Goal: Complete application form

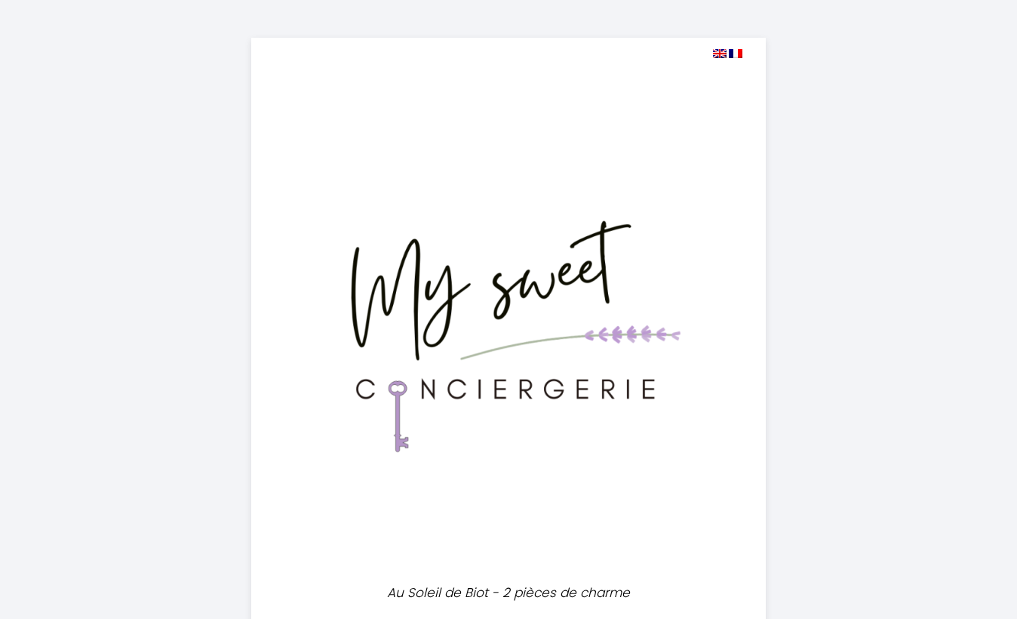
select select
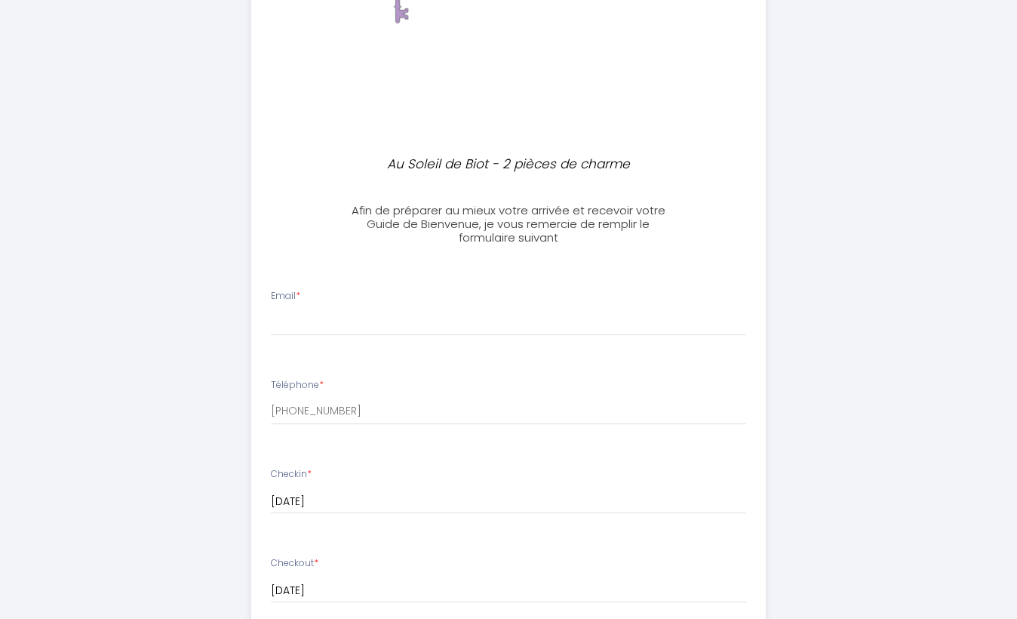
scroll to position [438, 0]
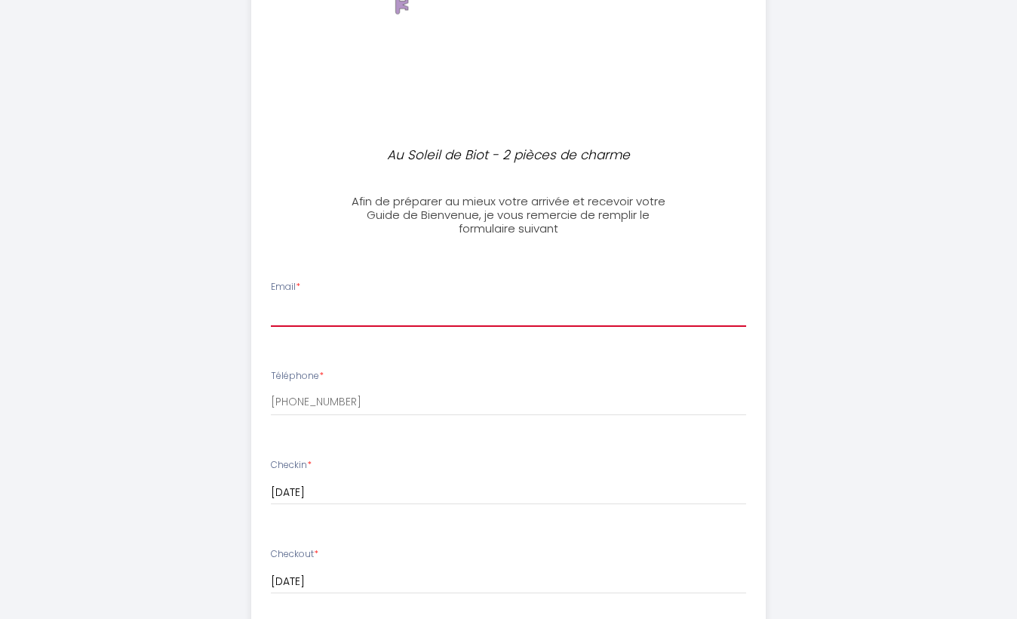
type input "[EMAIL_ADDRESS][DOMAIN_NAME]"
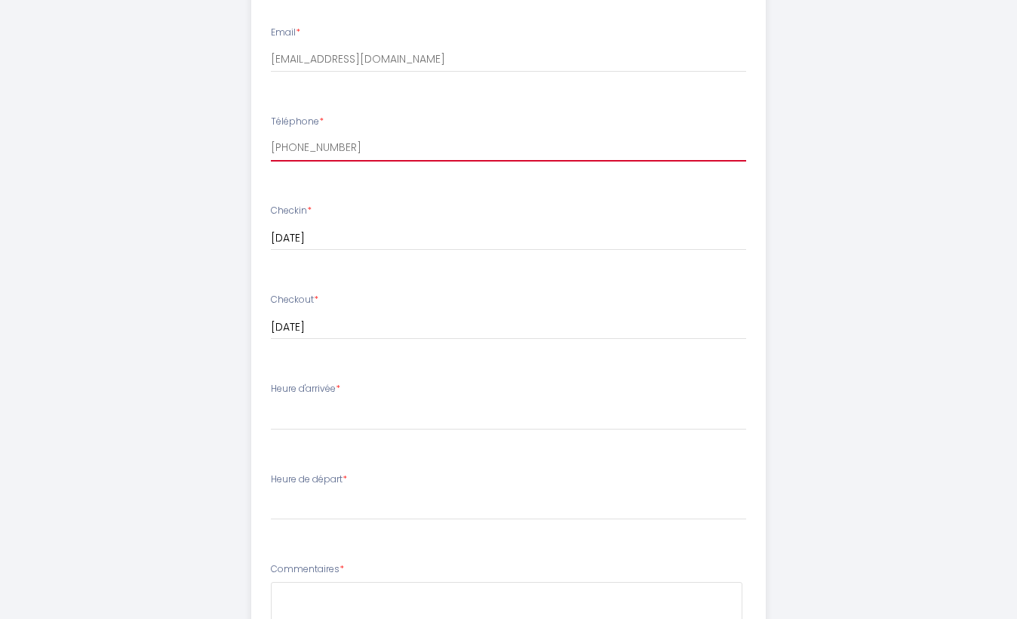
scroll to position [700, 0]
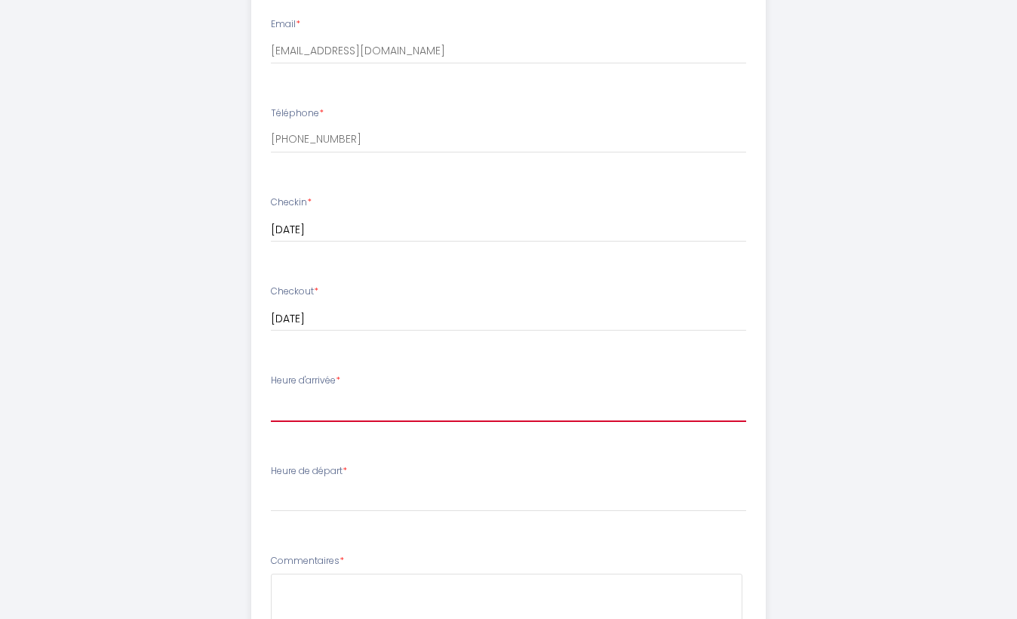
select select "18:30"
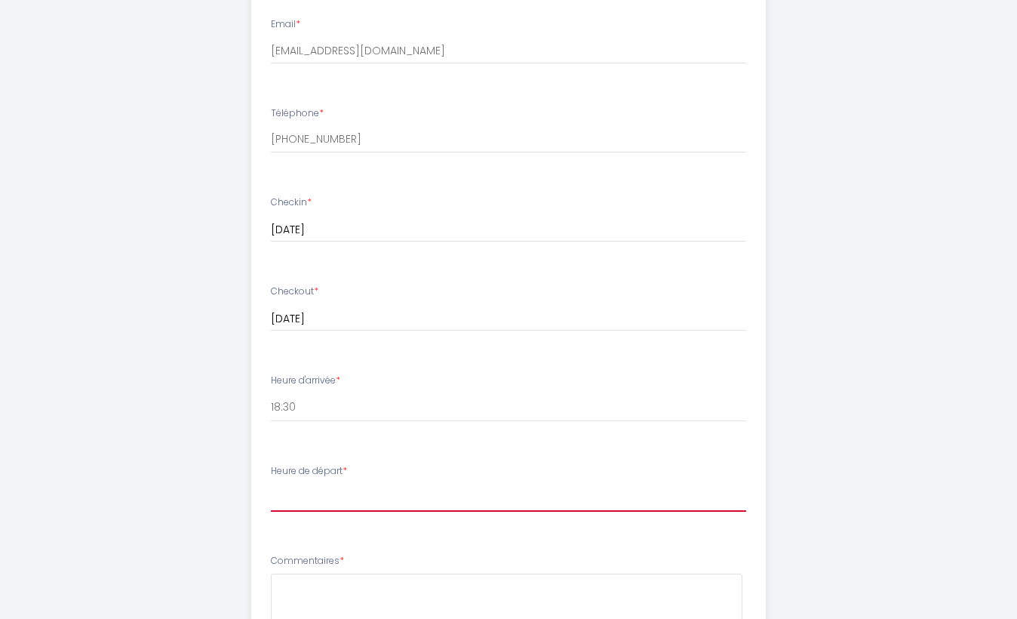
click at [297, 489] on select "00:00 00:30 01:00 01:30 02:00 02:30 03:00 03:30 04:00 04:30 05:00 05:30 06:00 0…" at bounding box center [509, 497] width 476 height 29
select select "08:30"
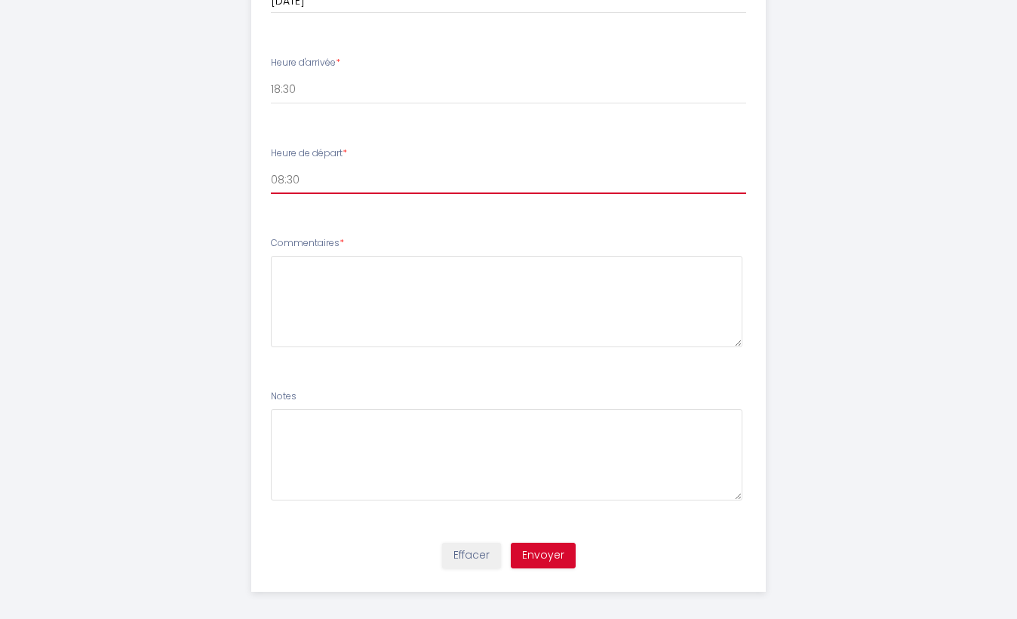
scroll to position [1017, 0]
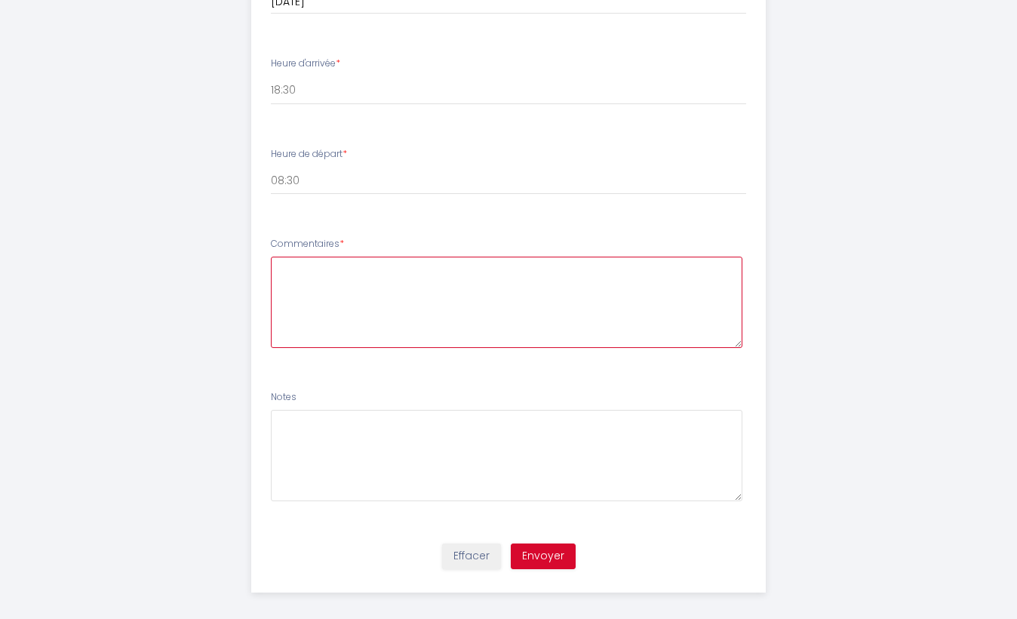
click at [303, 263] on textarea at bounding box center [507, 302] width 472 height 91
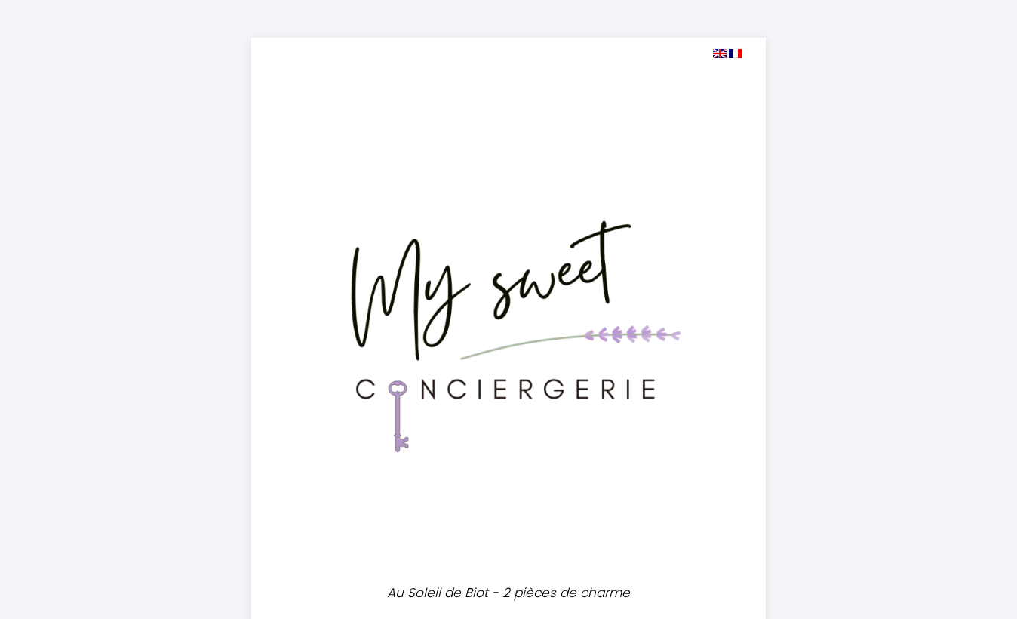
scroll to position [0, 0]
click at [719, 52] on img at bounding box center [720, 53] width 14 height 9
click at [720, 51] on img at bounding box center [720, 53] width 14 height 9
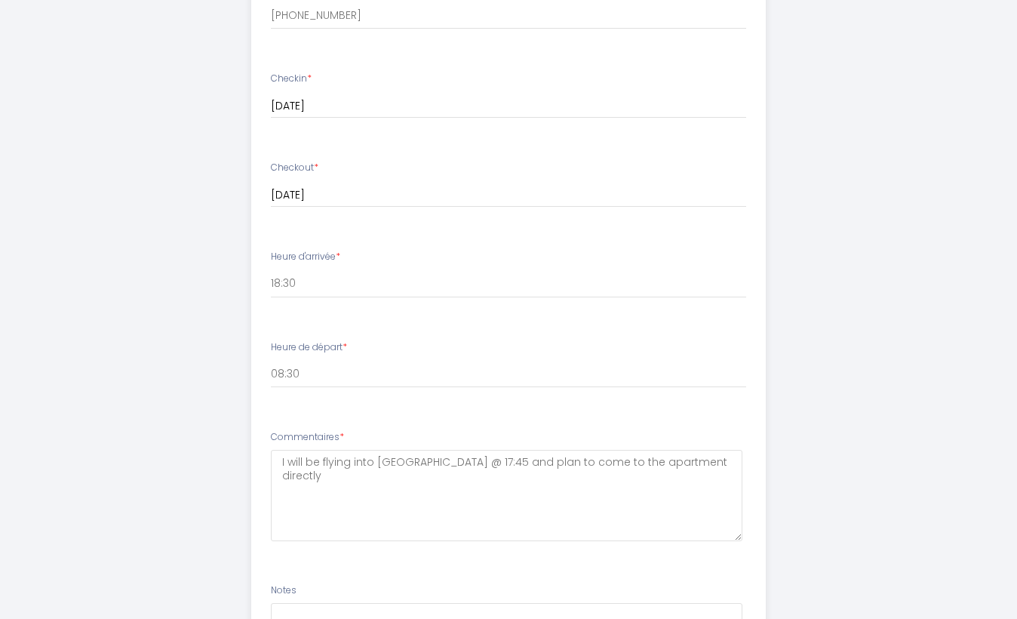
scroll to position [836, 0]
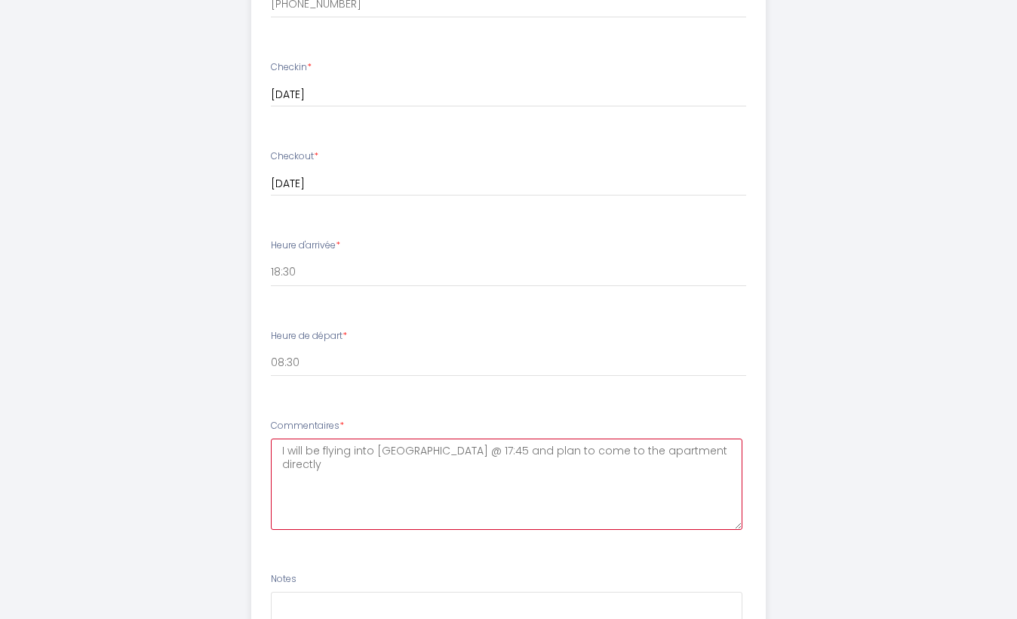
click at [402, 448] on textarea "I will be flying into [GEOGRAPHIC_DATA] @ 17:45 and plan to come to the apartme…" at bounding box center [507, 484] width 472 height 91
click at [726, 448] on textarea "I will be flying into [GEOGRAPHIC_DATA] on [DATE] 17:45 and plan to come to the…" at bounding box center [507, 484] width 472 height 91
click at [561, 458] on textarea "I will be flying into [GEOGRAPHIC_DATA] on [DATE] 17:45 and plan to come to the…" at bounding box center [507, 484] width 472 height 91
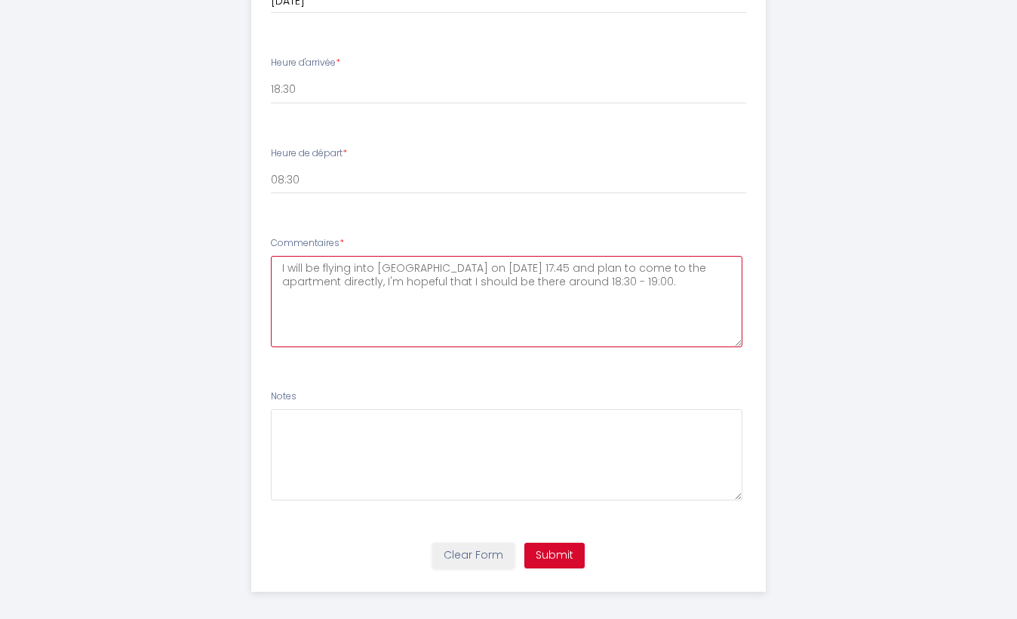
scroll to position [1017, 0]
click at [315, 303] on textarea "I will be flying into [GEOGRAPHIC_DATA] on [DATE] 17:45 and plan to come to the…" at bounding box center [507, 302] width 472 height 91
type textarea "I will be flying into [GEOGRAPHIC_DATA] on [DATE] 17:45 and plan to come to the…"
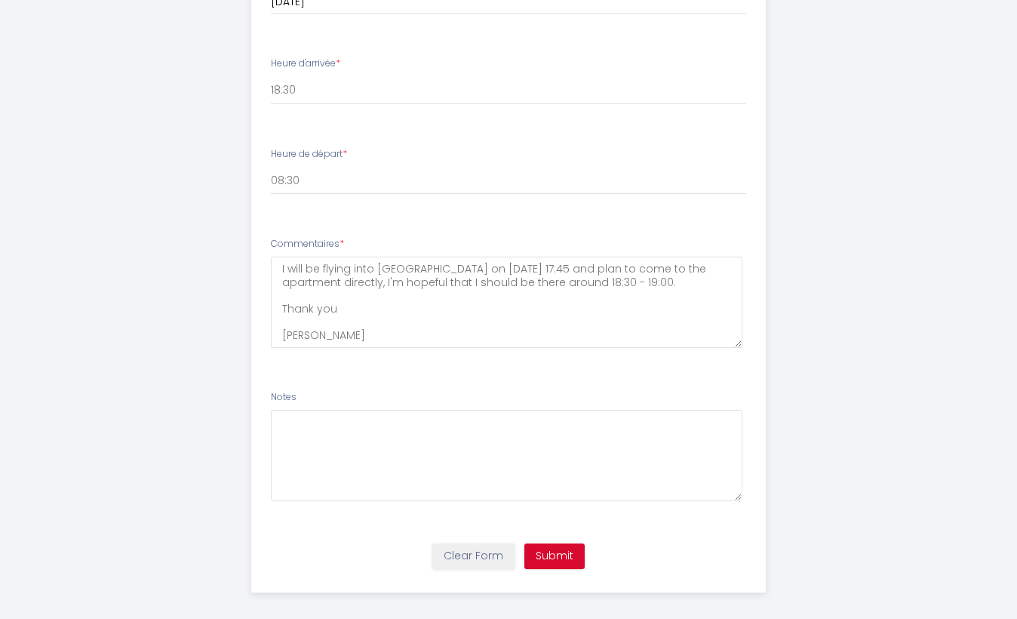
click at [546, 543] on button "Submit" at bounding box center [555, 556] width 60 height 26
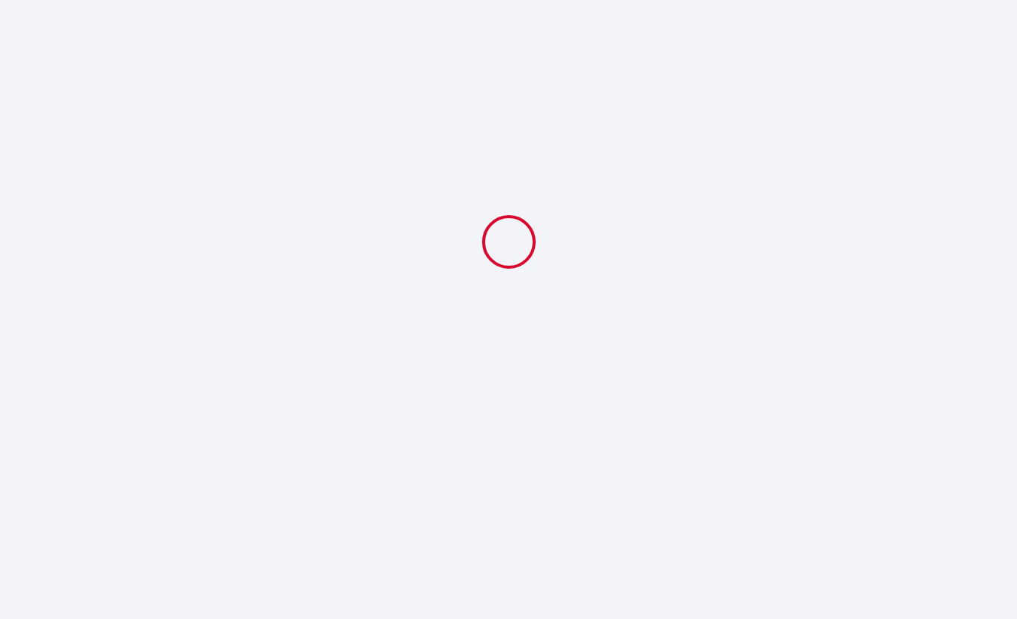
scroll to position [0, 0]
select select "18:30"
select select "08:30"
